Goal: Information Seeking & Learning: Find specific fact

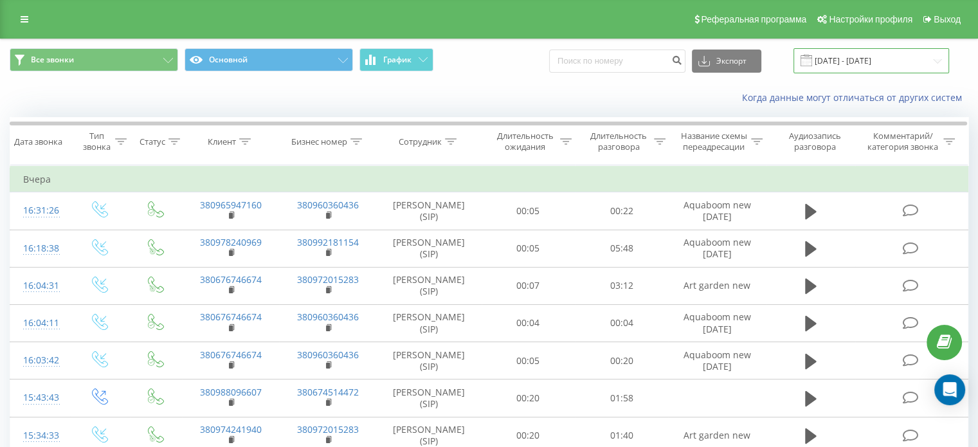
click at [882, 57] on input "[DATE] - [DATE]" at bounding box center [872, 60] width 156 height 25
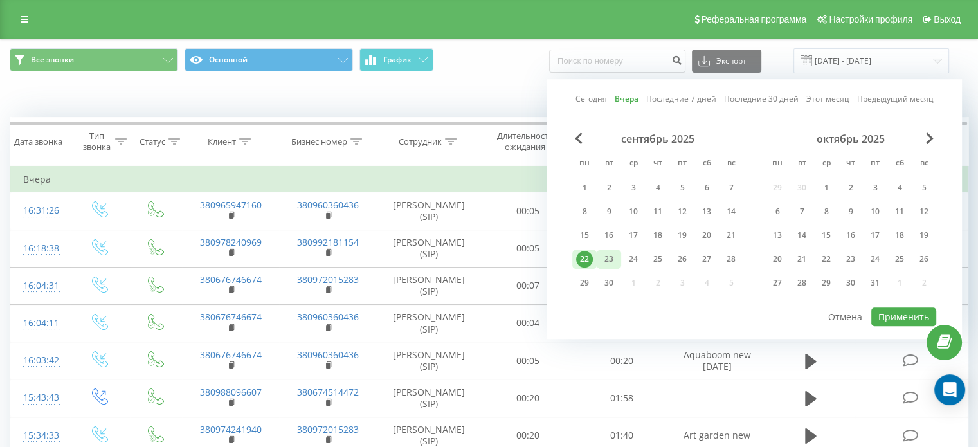
click at [612, 259] on div "23" at bounding box center [609, 259] width 17 height 17
click at [895, 318] on button "Применить" at bounding box center [903, 316] width 65 height 19
type input "[DATE] - [DATE]"
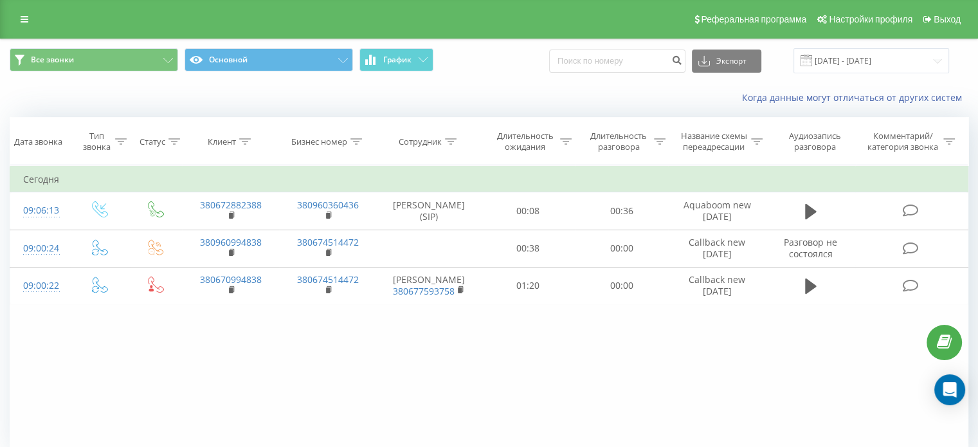
click at [192, 382] on div "Фильтровать по условию Равно Введите значение Отмена OK Фильтровать по условию …" at bounding box center [489, 309] width 959 height 289
click at [237, 343] on div "Фильтровать по условию Равно Введите значение Отмена OK Фильтровать по условию …" at bounding box center [489, 309] width 959 height 289
click at [351, 355] on div "Фильтровать по условию Равно Введите значение Отмена OK Фильтровать по условию …" at bounding box center [489, 309] width 959 height 289
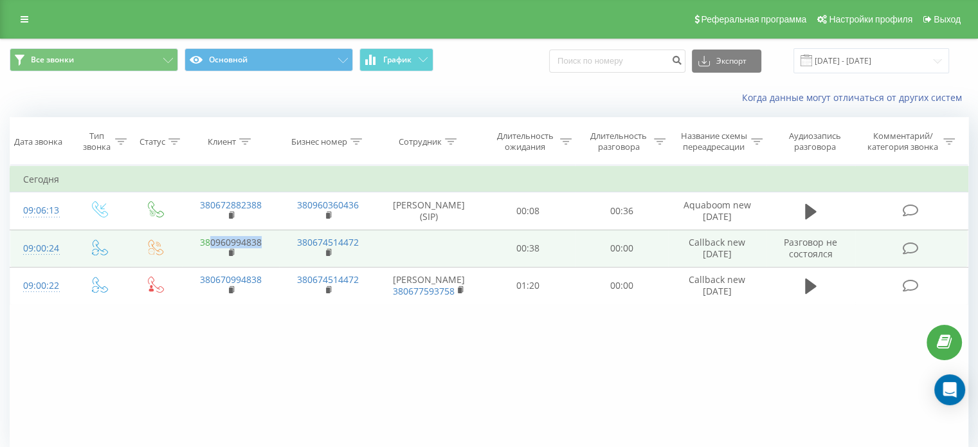
drag, startPoint x: 262, startPoint y: 239, endPoint x: 212, endPoint y: 235, distance: 50.3
click at [212, 235] on td "380960994838" at bounding box center [230, 248] width 97 height 37
copy link "0960994838"
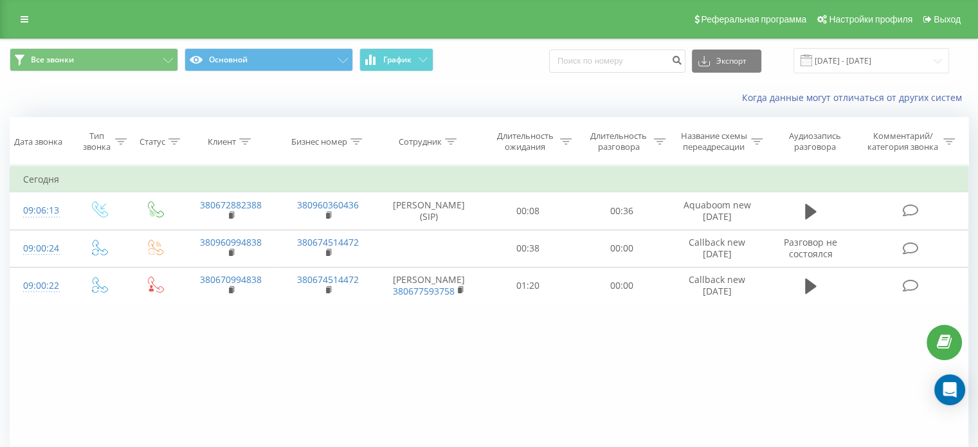
click at [397, 359] on div "Фильтровать по условию Равно Введите значение Отмена OK Фильтровать по условию …" at bounding box center [489, 309] width 959 height 289
click at [385, 341] on div "Фильтровать по условию Равно Введите значение Отмена OK Фильтровать по условию …" at bounding box center [489, 309] width 959 height 289
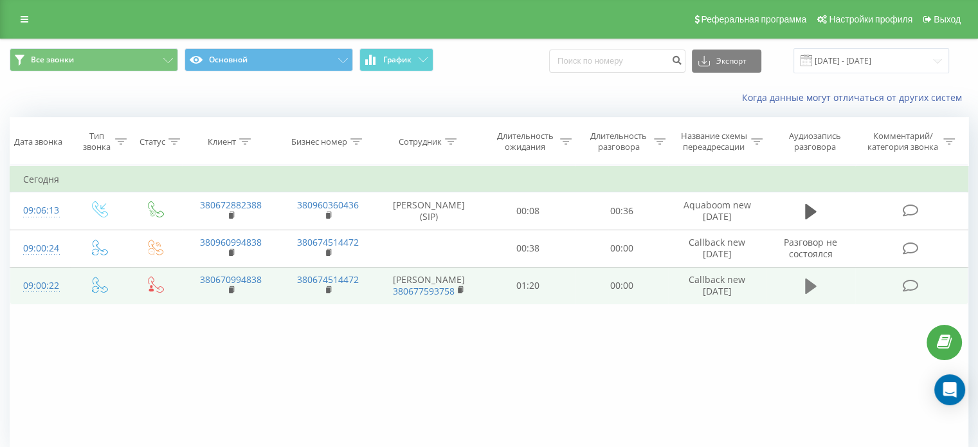
click at [808, 282] on icon at bounding box center [811, 285] width 12 height 15
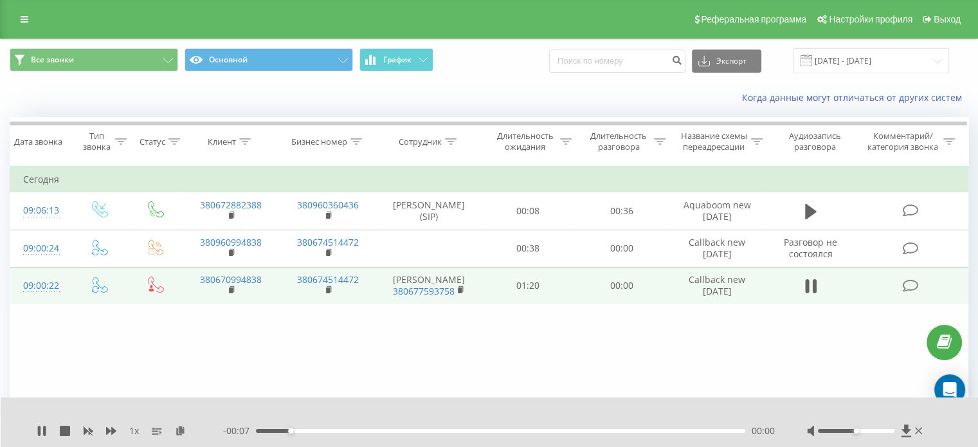
drag, startPoint x: 862, startPoint y: 428, endPoint x: 895, endPoint y: 436, distance: 34.5
click at [895, 436] on div at bounding box center [866, 430] width 118 height 13
drag, startPoint x: 860, startPoint y: 433, endPoint x: 906, endPoint y: 431, distance: 46.3
click at [906, 431] on div at bounding box center [866, 430] width 118 height 13
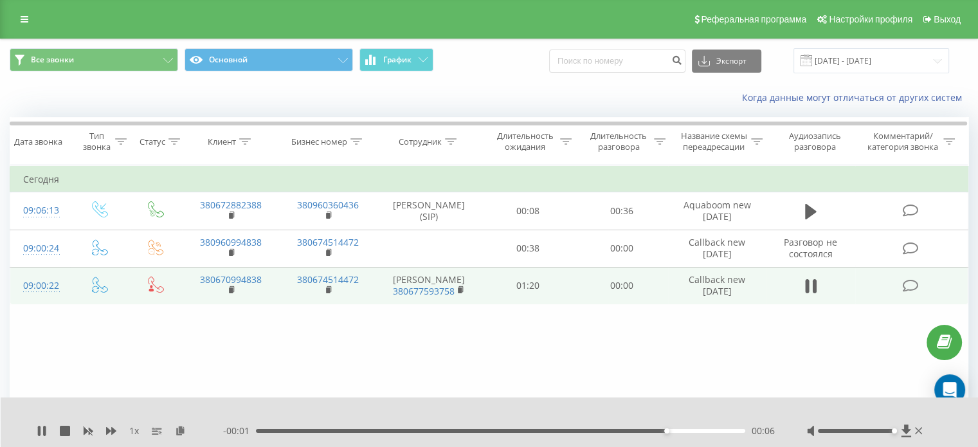
drag, startPoint x: 855, startPoint y: 429, endPoint x: 936, endPoint y: 437, distance: 80.8
click at [936, 437] on div "1 x - 00:01 00:06 00:06" at bounding box center [490, 422] width 978 height 50
click at [35, 434] on div "1 x 00:00 00:08 00:08" at bounding box center [490, 422] width 978 height 50
click at [40, 431] on icon at bounding box center [42, 431] width 8 height 10
click at [42, 432] on icon at bounding box center [42, 431] width 8 height 10
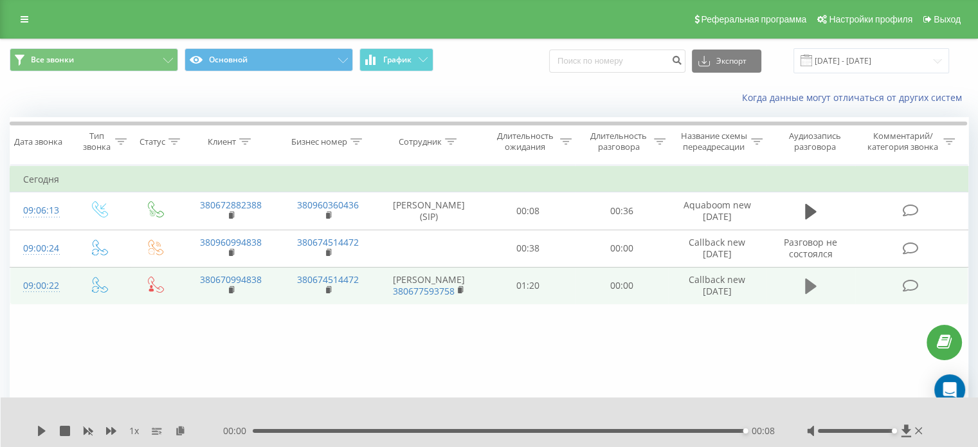
click at [811, 284] on icon at bounding box center [811, 285] width 12 height 15
click at [808, 282] on icon at bounding box center [811, 285] width 12 height 15
drag, startPoint x: 748, startPoint y: 430, endPoint x: 417, endPoint y: 432, distance: 331.2
click at [397, 438] on div "1 x 00:00 00:08 00:08" at bounding box center [490, 422] width 978 height 50
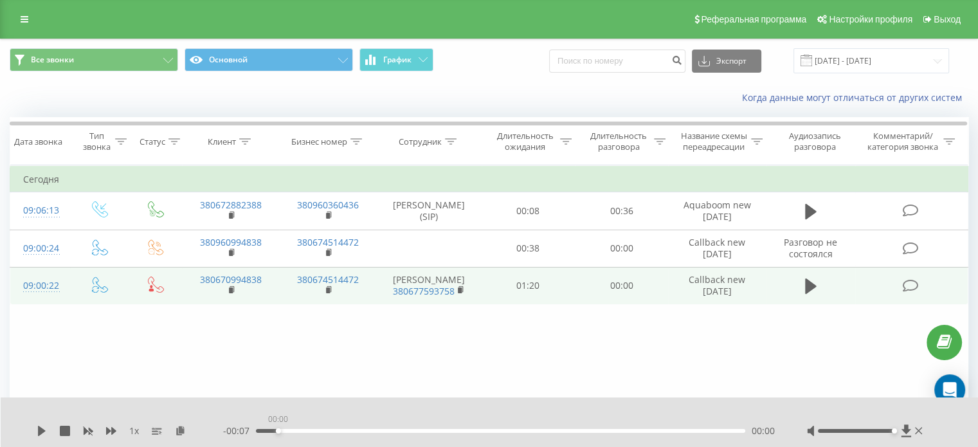
drag, startPoint x: 744, startPoint y: 431, endPoint x: 73, endPoint y: 440, distance: 671.4
click at [73, 440] on div "1 x - 00:07 00:00 00:00" at bounding box center [490, 422] width 978 height 50
click at [39, 430] on icon at bounding box center [42, 431] width 8 height 10
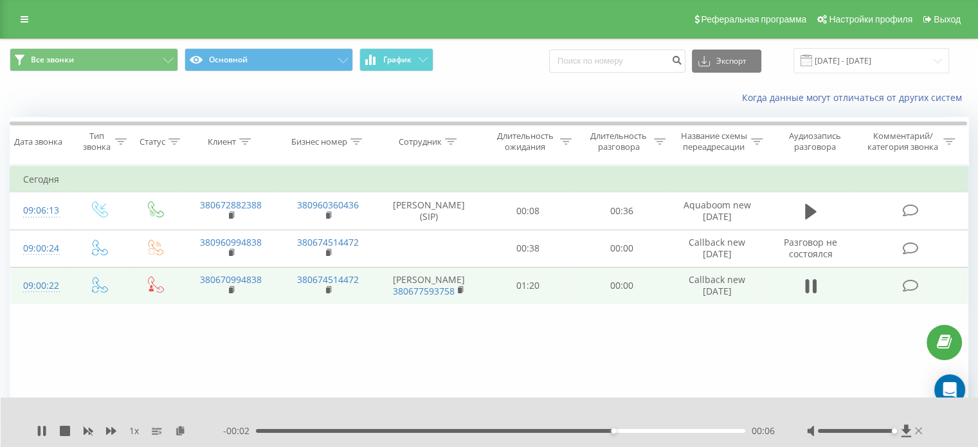
click at [919, 427] on icon at bounding box center [919, 431] width 8 height 10
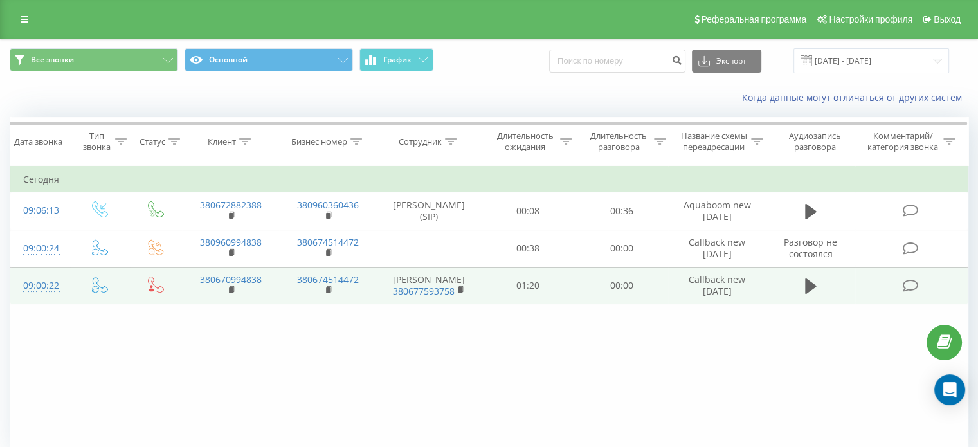
click at [616, 346] on div "Фильтровать по условию Равно Введите значение Отмена OK Фильтровать по условию …" at bounding box center [489, 309] width 959 height 289
click at [298, 339] on div "Фильтровать по условию Равно Введите значение Отмена OK Фильтровать по условию …" at bounding box center [489, 309] width 959 height 289
click at [320, 356] on div "Фильтровать по условию Равно Введите значение Отмена OK Фильтровать по условию …" at bounding box center [489, 309] width 959 height 289
